Goal: Task Accomplishment & Management: Manage account settings

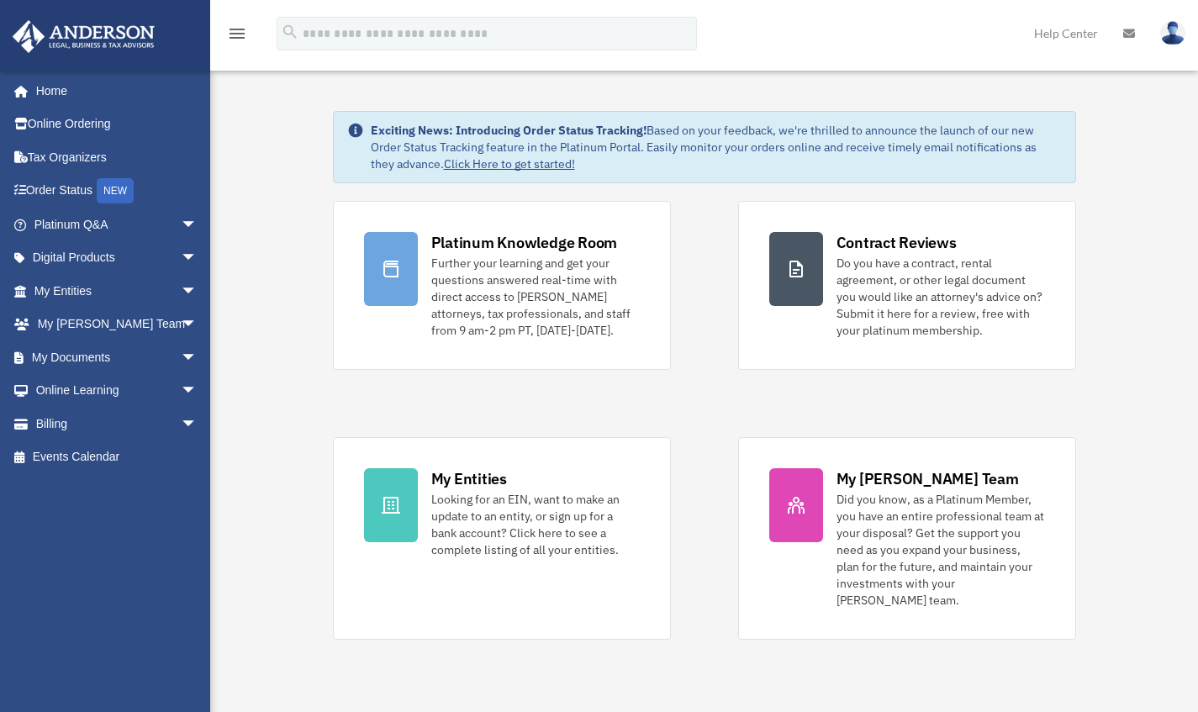
click at [87, 357] on link "My Documents arrow_drop_down" at bounding box center [117, 358] width 211 height 34
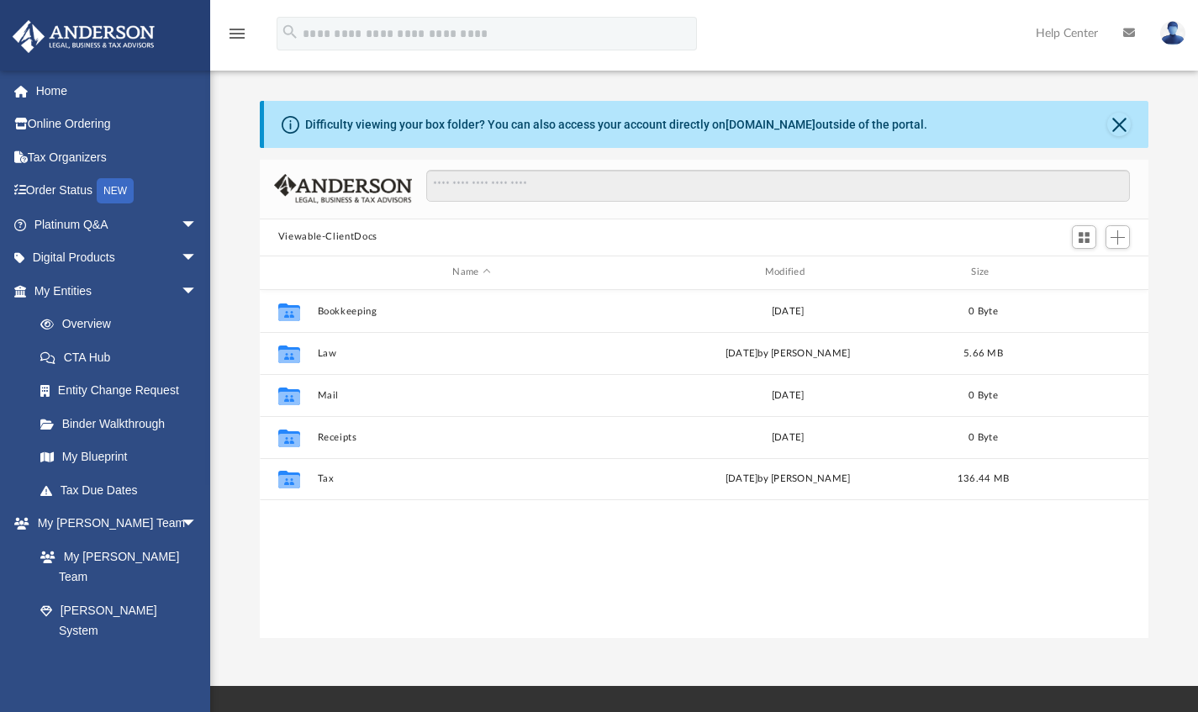
scroll to position [369, 876]
click at [504, 473] on button "Tax" at bounding box center [471, 478] width 309 height 11
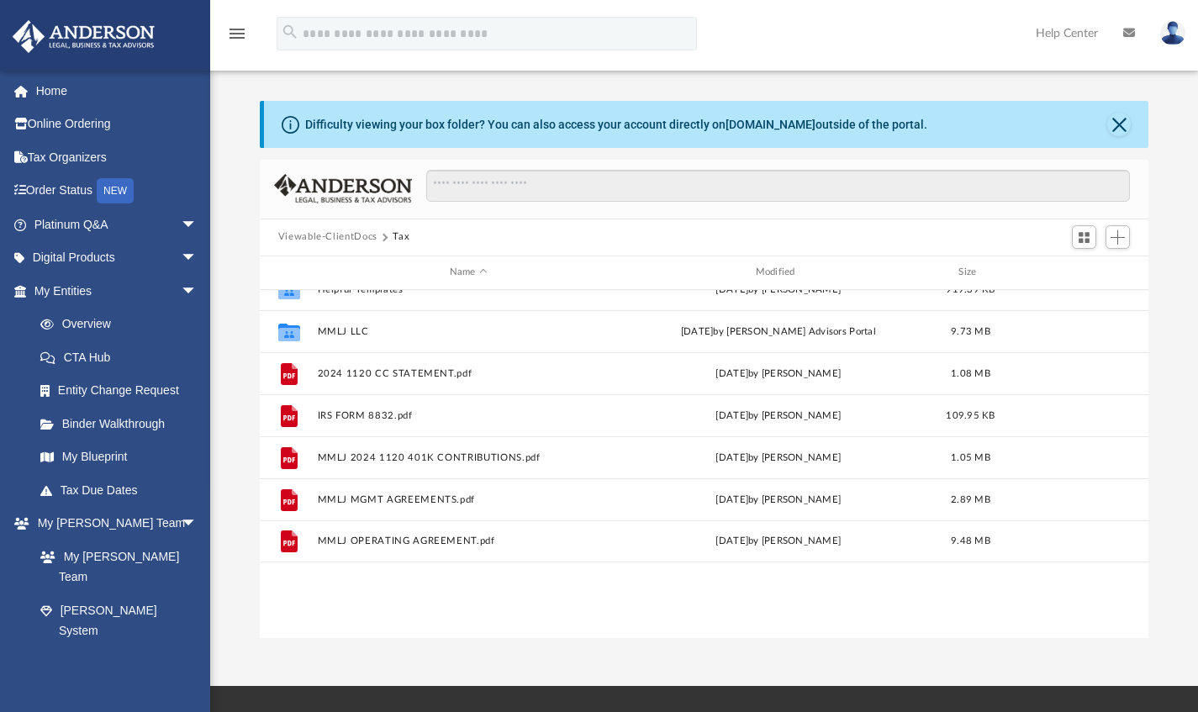
scroll to position [0, 0]
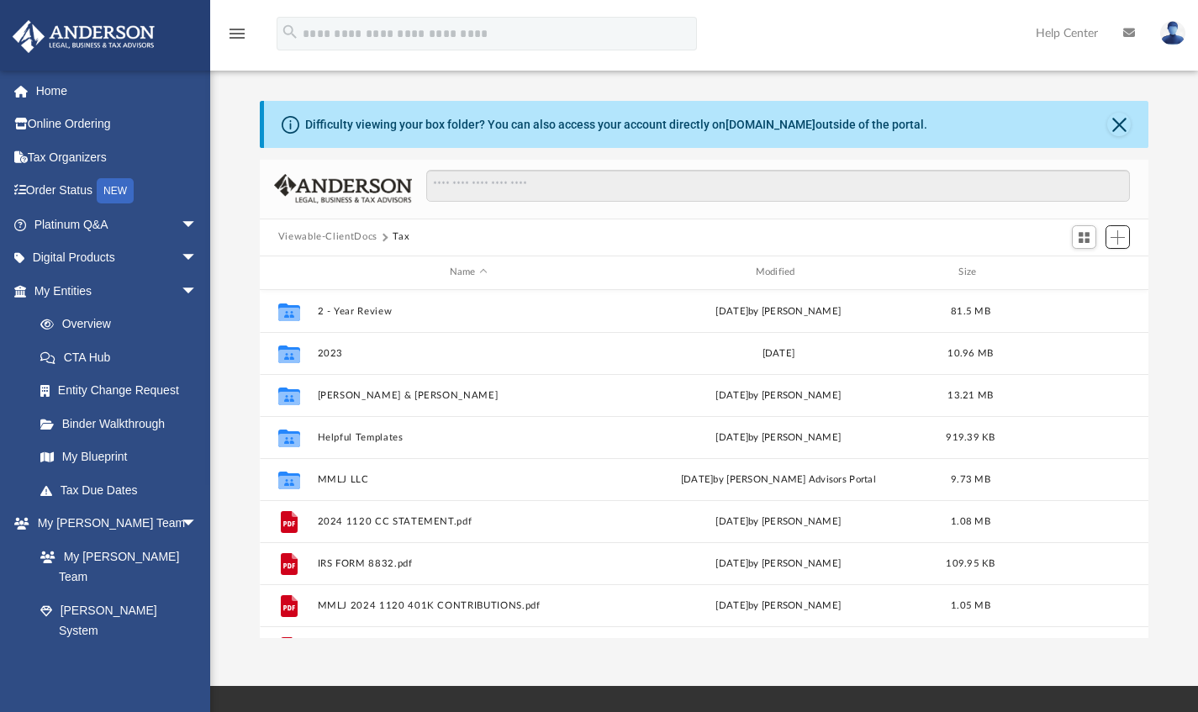
click at [1123, 232] on span "Add" at bounding box center [1118, 237] width 14 height 14
click at [1090, 267] on li "Upload" at bounding box center [1094, 270] width 54 height 18
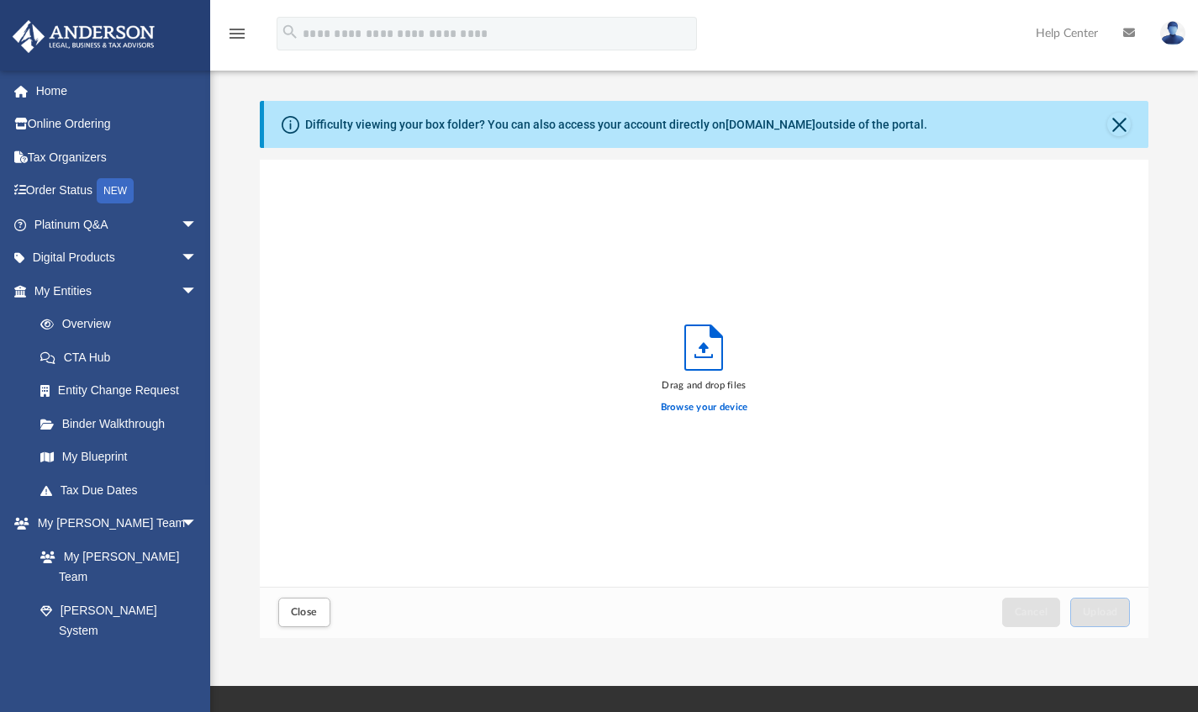
scroll to position [414, 876]
click at [294, 612] on span "Close" at bounding box center [304, 612] width 27 height 10
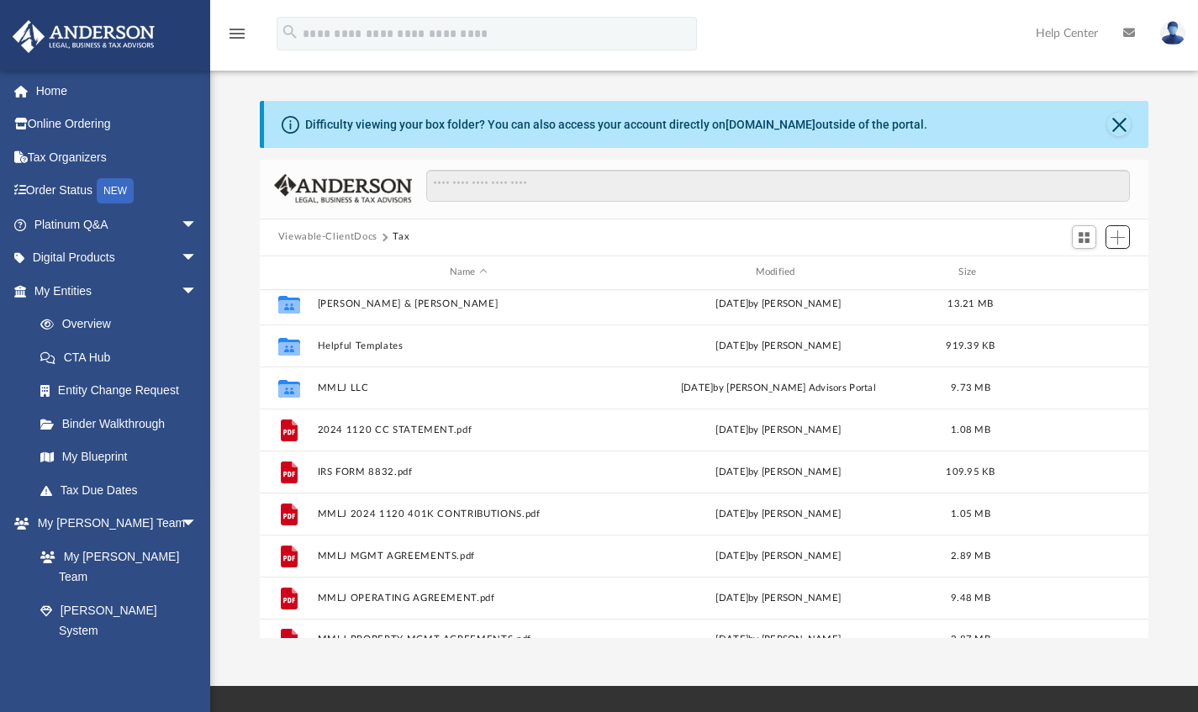
scroll to position [0, 0]
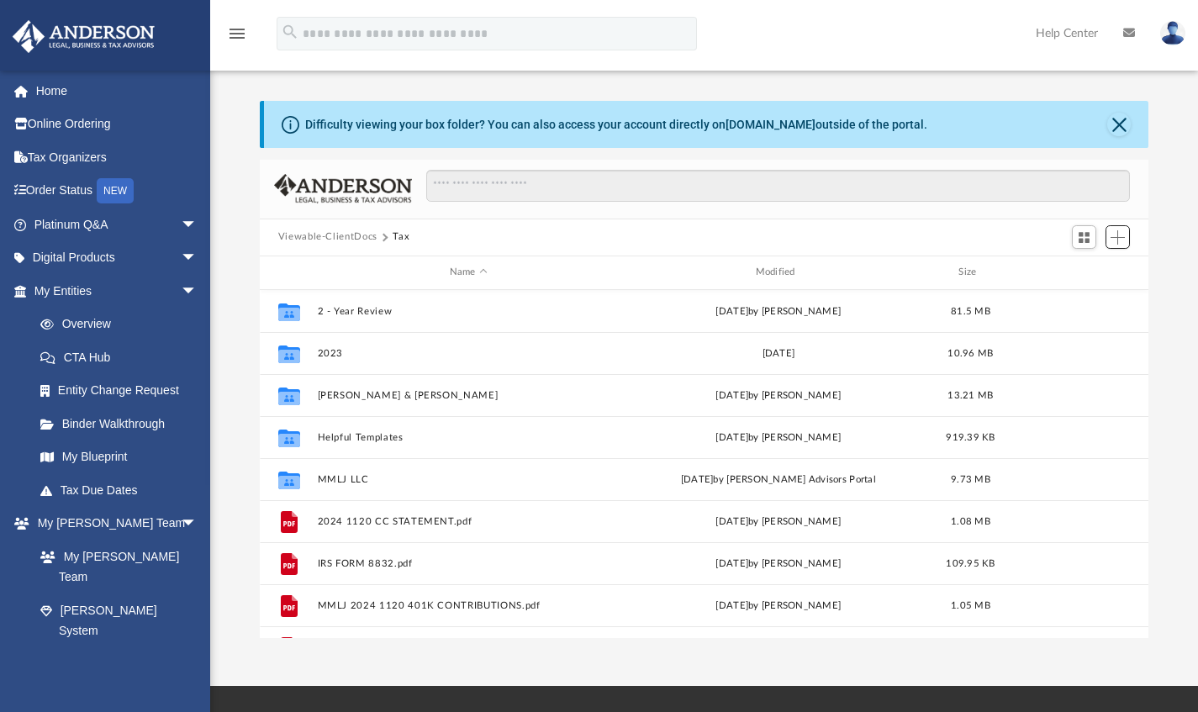
click at [1124, 236] on span "Add" at bounding box center [1118, 237] width 14 height 14
click at [1087, 270] on li "Upload" at bounding box center [1094, 270] width 54 height 18
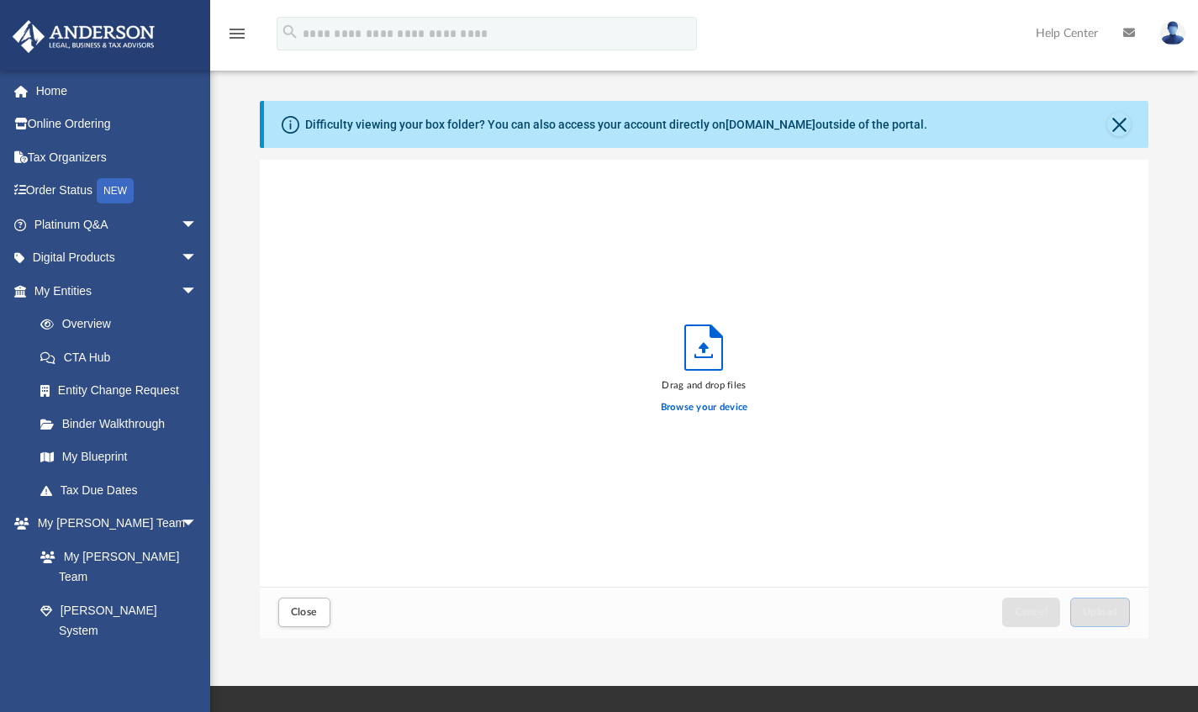
scroll to position [414, 876]
click at [717, 402] on label "Browse your device" at bounding box center [704, 407] width 87 height 15
click at [0, 0] on input "Browse your device" at bounding box center [0, 0] width 0 height 0
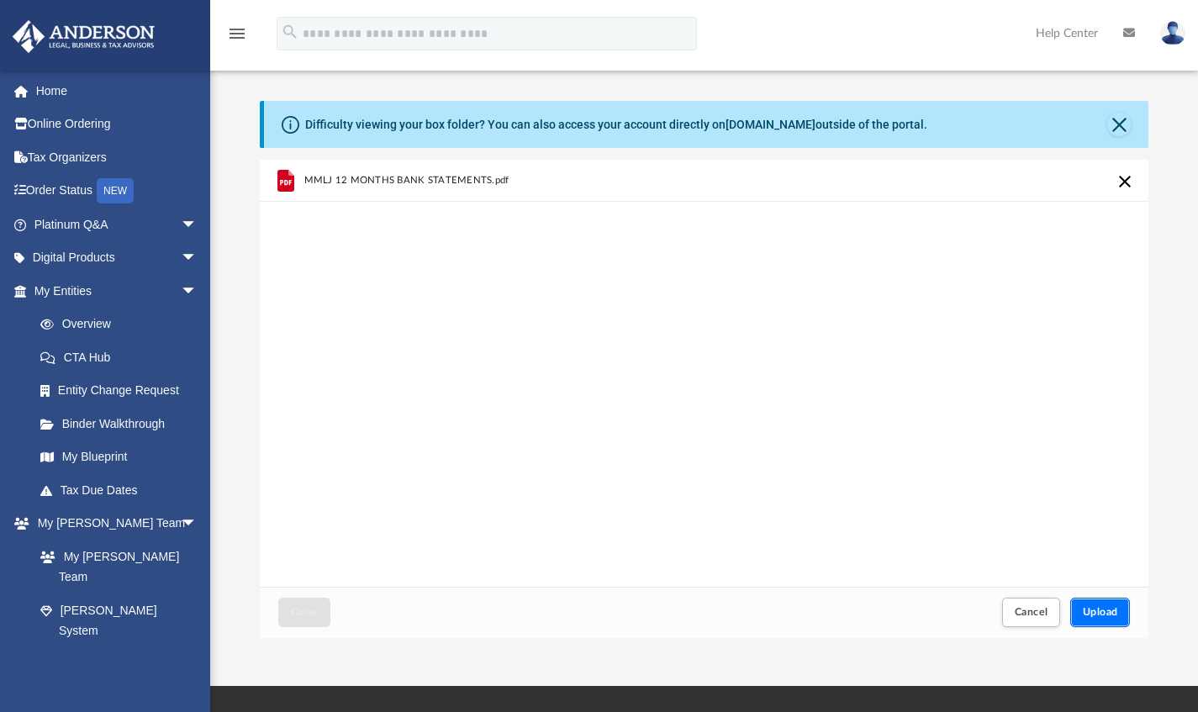
click at [1101, 610] on span "Upload" at bounding box center [1100, 612] width 35 height 10
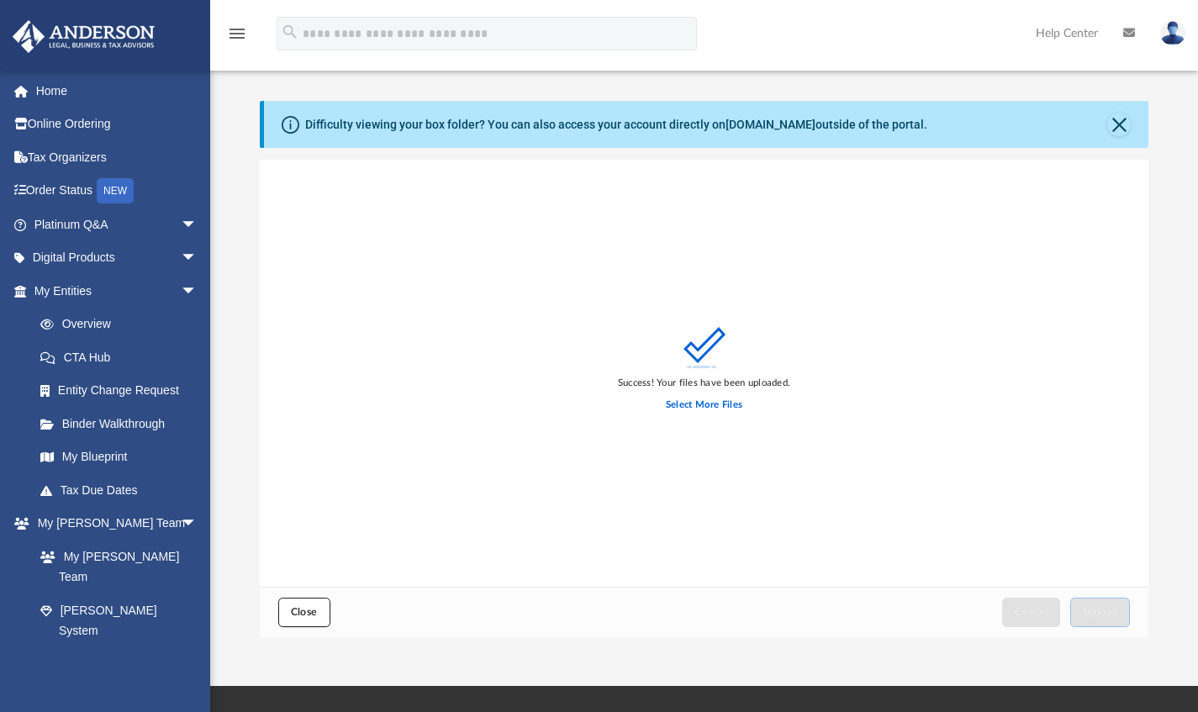
click at [302, 607] on span "Close" at bounding box center [304, 612] width 27 height 10
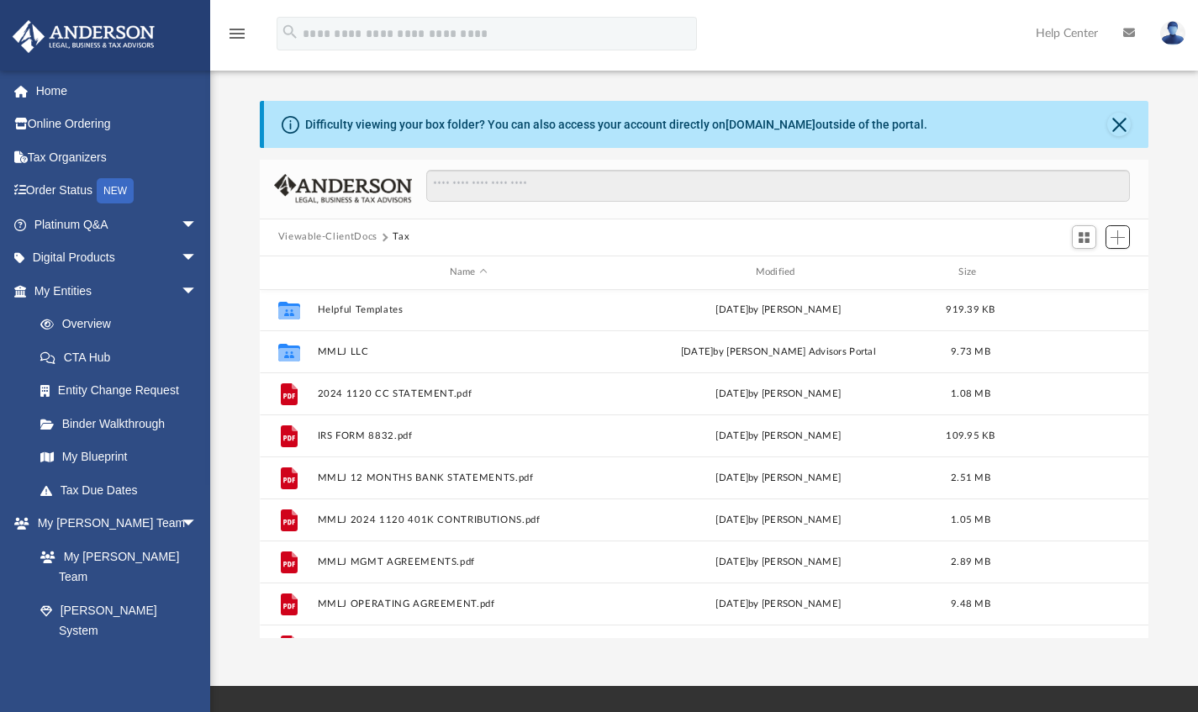
scroll to position [0, 0]
